Goal: Task Accomplishment & Management: Complete application form

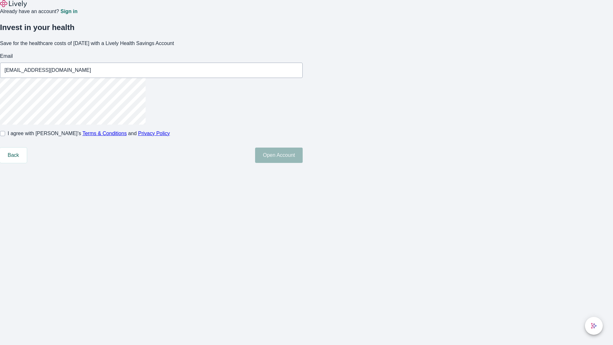
click at [5, 136] on input "I agree with Lively’s Terms & Conditions and Privacy Policy" at bounding box center [2, 133] width 5 height 5
checkbox input "true"
click at [303, 163] on button "Open Account" at bounding box center [279, 155] width 48 height 15
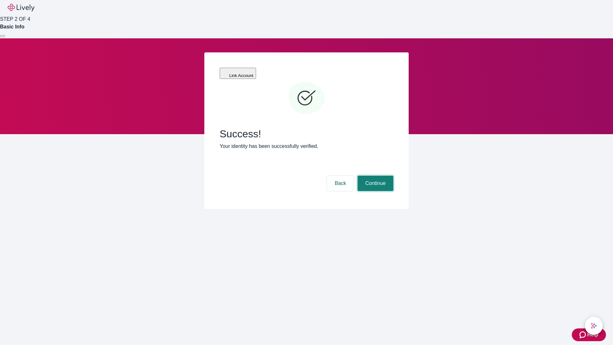
click at [375, 176] on button "Continue" at bounding box center [376, 183] width 36 height 15
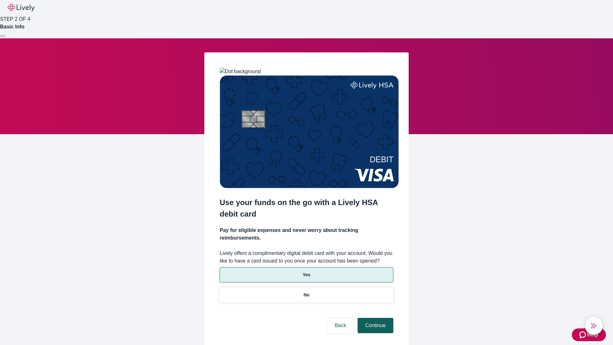
click at [306, 292] on p "No" at bounding box center [307, 295] width 6 height 7
click at [375, 318] on button "Continue" at bounding box center [376, 325] width 36 height 15
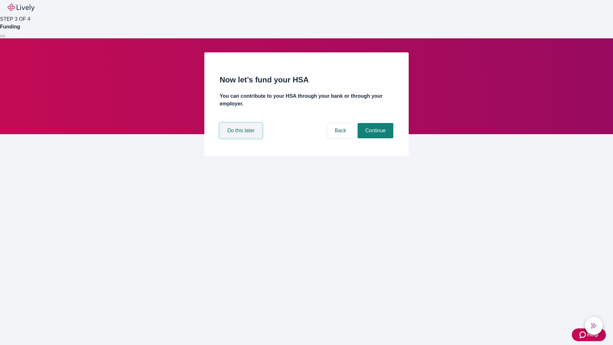
click at [242, 138] on button "Do this later" at bounding box center [241, 130] width 42 height 15
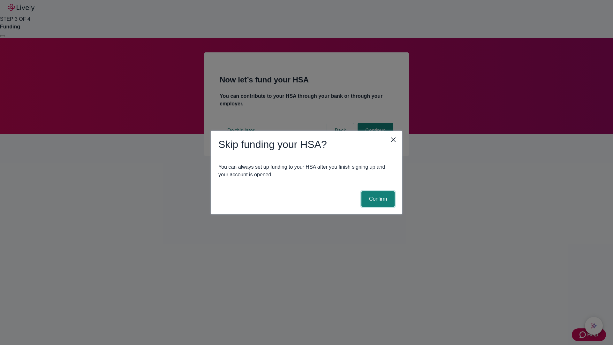
click at [377, 199] on button "Confirm" at bounding box center [378, 198] width 33 height 15
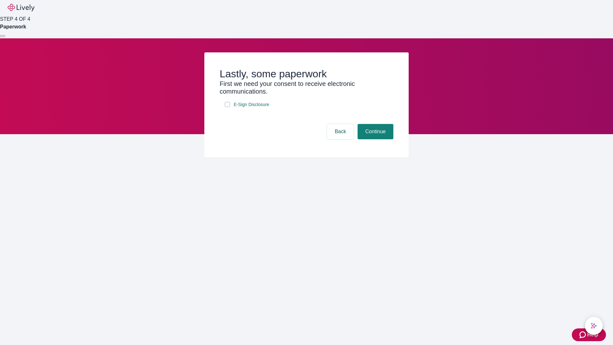
click at [227, 107] on input "E-Sign Disclosure" at bounding box center [227, 104] width 5 height 5
checkbox input "true"
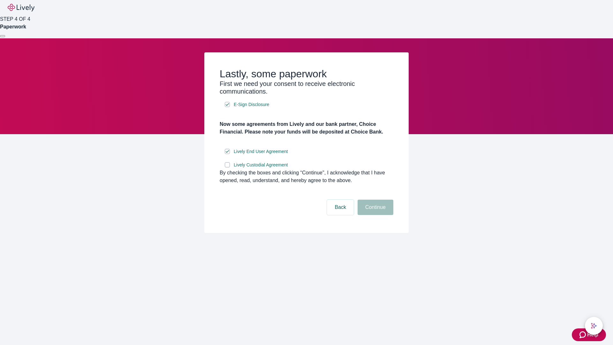
click at [227, 167] on input "Lively Custodial Agreement" at bounding box center [227, 164] width 5 height 5
checkbox input "true"
click at [375, 215] on button "Continue" at bounding box center [376, 207] width 36 height 15
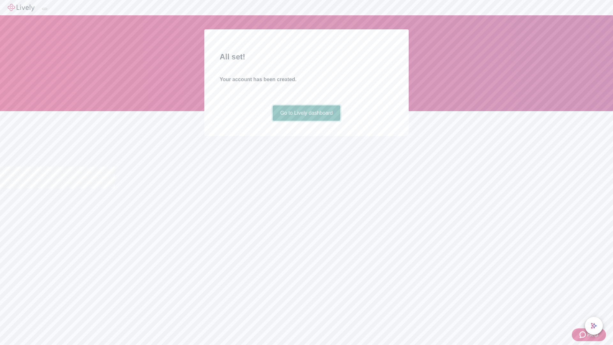
click at [306, 121] on link "Go to Lively dashboard" at bounding box center [307, 112] width 68 height 15
